Goal: Transaction & Acquisition: Book appointment/travel/reservation

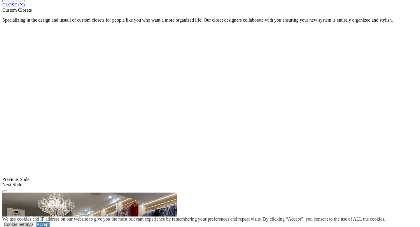
scroll to position [506, 0]
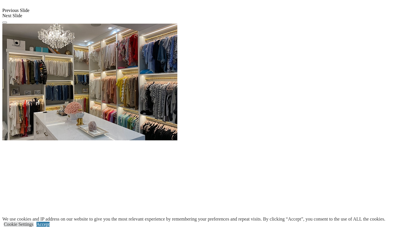
scroll to position [559, 0]
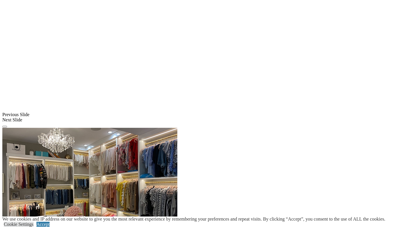
scroll to position [453, 0]
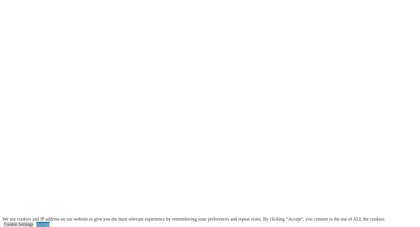
scroll to position [969, 0]
